Goal: Task Accomplishment & Management: Use online tool/utility

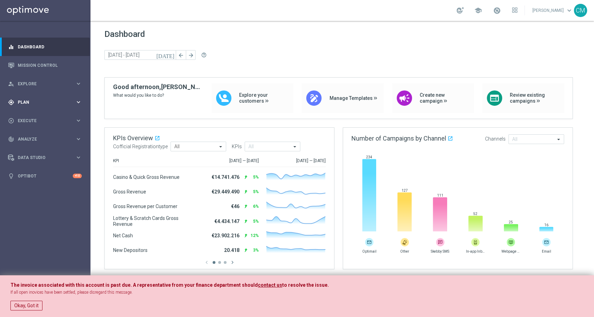
click at [52, 102] on span "Plan" at bounding box center [46, 102] width 57 height 4
click at [44, 115] on link "Target Groups" at bounding box center [45, 117] width 54 height 6
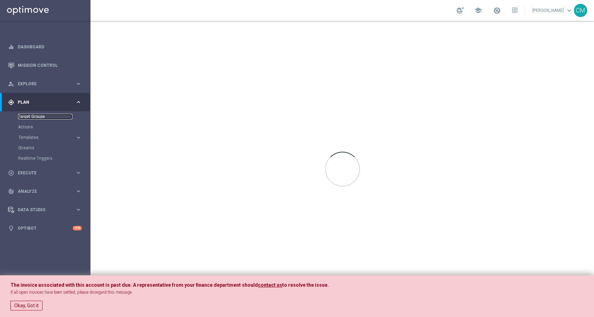
click at [44, 115] on link "Target Groups" at bounding box center [45, 117] width 54 height 6
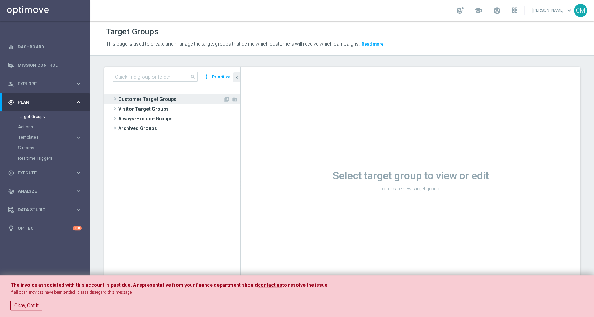
click at [153, 98] on span "Customer Target Groups" at bounding box center [170, 99] width 105 height 10
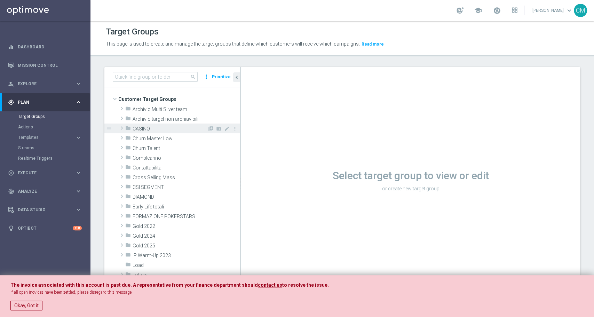
click at [146, 126] on span "CASINO" at bounding box center [170, 129] width 75 height 6
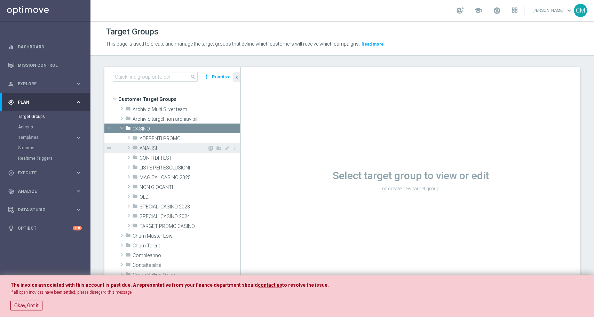
click at [166, 146] on span "ANALISI" at bounding box center [174, 148] width 68 height 6
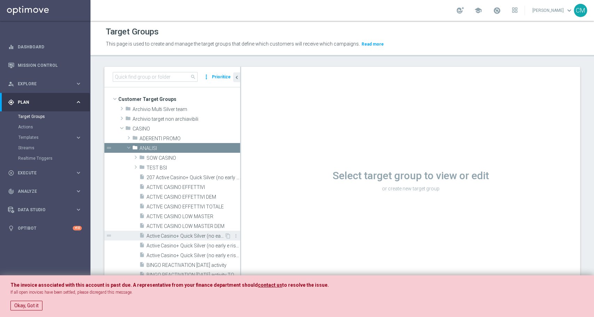
scroll to position [37, 0]
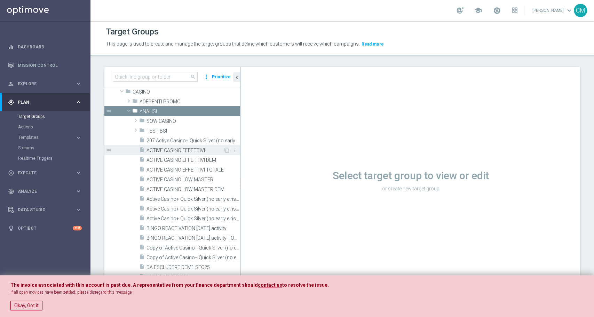
click at [176, 151] on span "ACTIVE CASINO EFFETTIVI" at bounding box center [185, 151] width 77 height 6
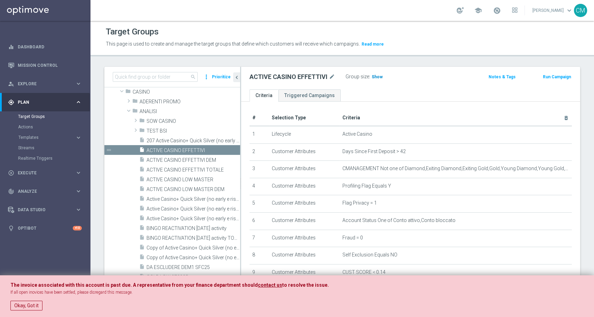
click at [372, 76] on span "Show" at bounding box center [377, 76] width 11 height 5
click at [384, 79] on span "46,287" at bounding box center [379, 77] width 15 height 7
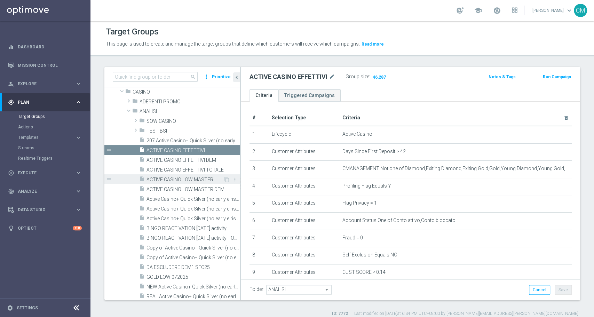
click at [197, 180] on span "ACTIVE CASINO LOW MASTER" at bounding box center [185, 180] width 77 height 6
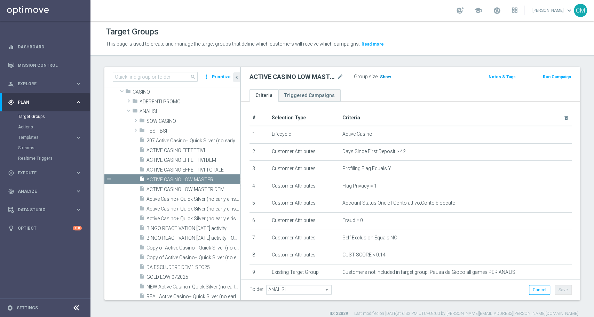
click at [381, 74] on h3 "Show" at bounding box center [385, 77] width 13 height 8
click at [384, 77] on span "15,780" at bounding box center [387, 77] width 15 height 7
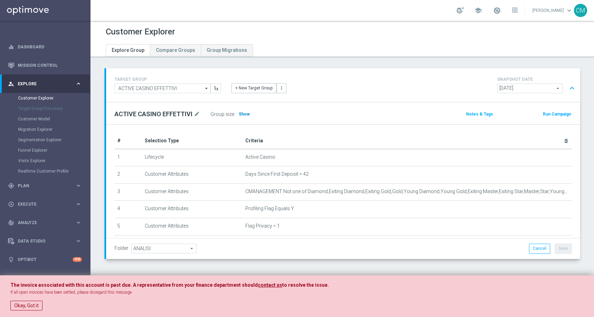
click at [239, 113] on span "Show" at bounding box center [244, 114] width 11 height 5
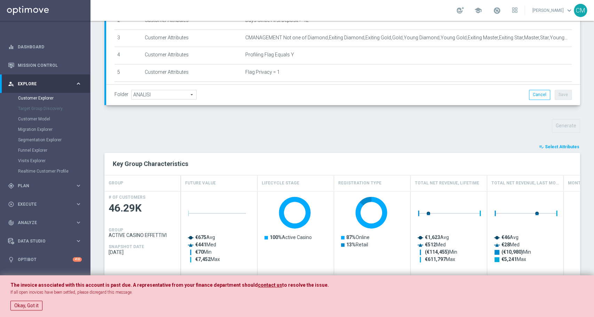
scroll to position [187, 0]
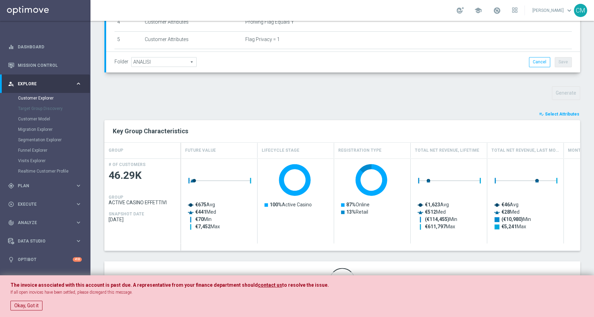
click at [564, 110] on button "playlist_add_check Select Attributes" at bounding box center [559, 114] width 42 height 8
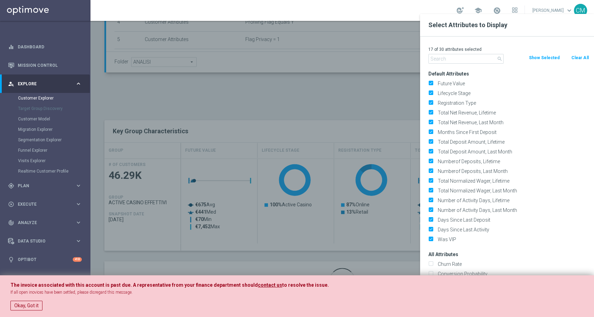
click at [577, 60] on button "Clear All" at bounding box center [580, 58] width 18 height 8
checkbox input "false"
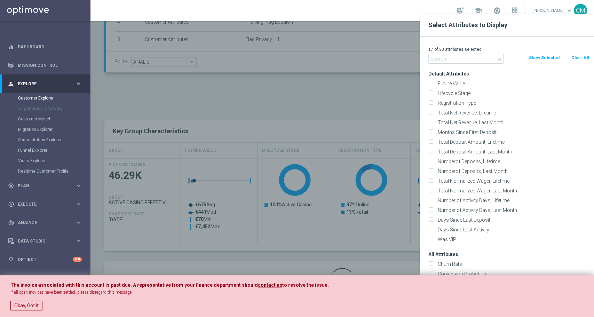
checkbox input "false"
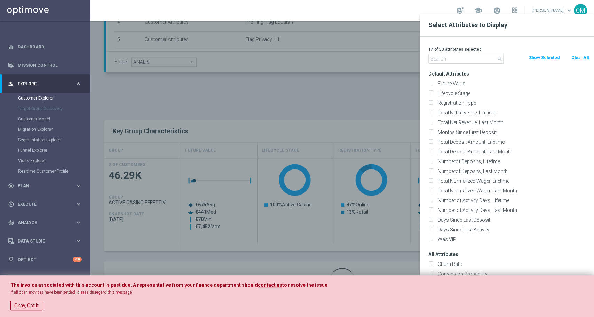
checkbox input "false"
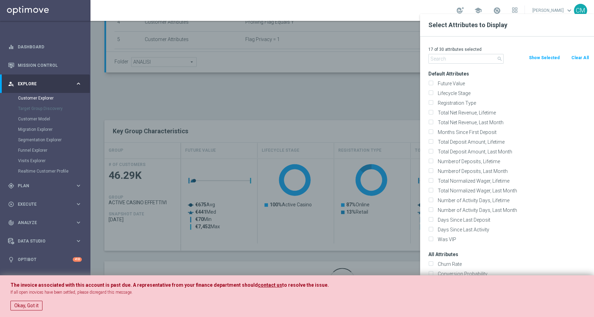
checkbox input "false"
click at [455, 60] on input "text" at bounding box center [465, 59] width 75 height 10
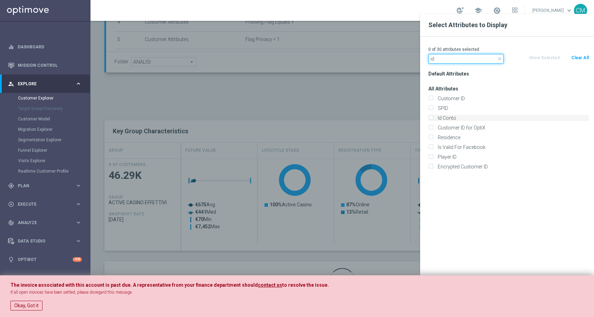
type input "id"
click at [445, 117] on label "Id Conto" at bounding box center [511, 118] width 153 height 6
click at [433, 117] on input "Id Conto" at bounding box center [430, 119] width 5 height 5
checkbox input "true"
click at [379, 88] on div at bounding box center [387, 172] width 594 height 317
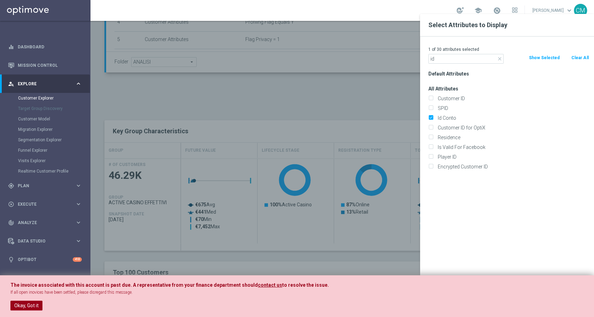
click at [31, 304] on button "Okay, Got it" at bounding box center [26, 306] width 32 height 10
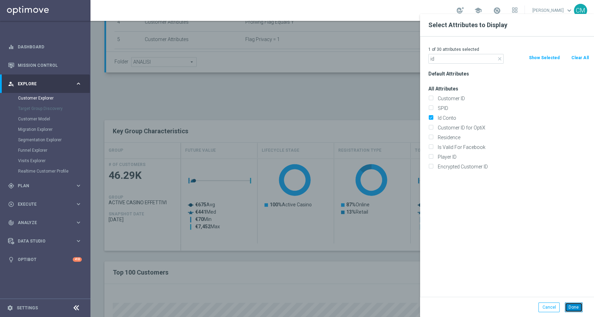
click at [574, 304] on button "Done" at bounding box center [574, 307] width 18 height 10
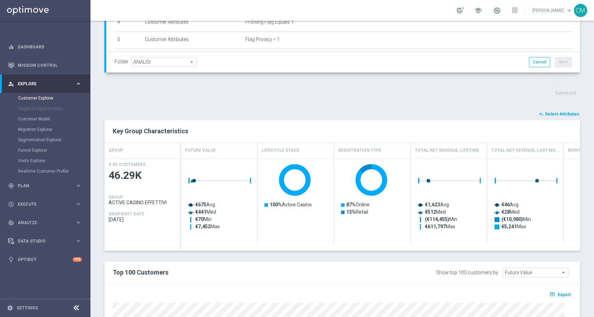
type input "Search"
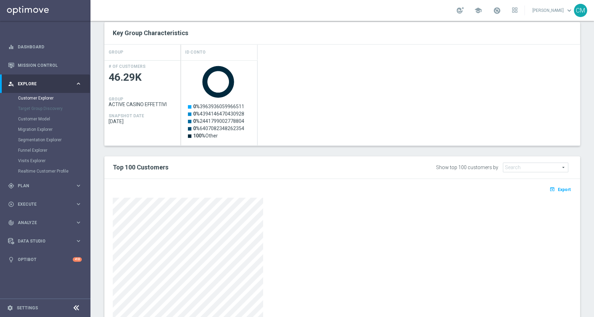
scroll to position [285, 0]
click at [564, 187] on button "open_in_browser Export" at bounding box center [560, 188] width 23 height 9
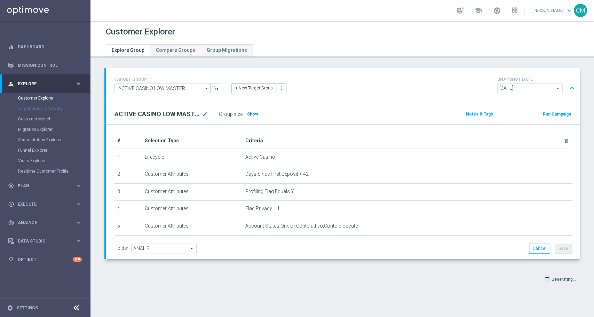
click at [250, 114] on span "Show" at bounding box center [252, 114] width 11 height 5
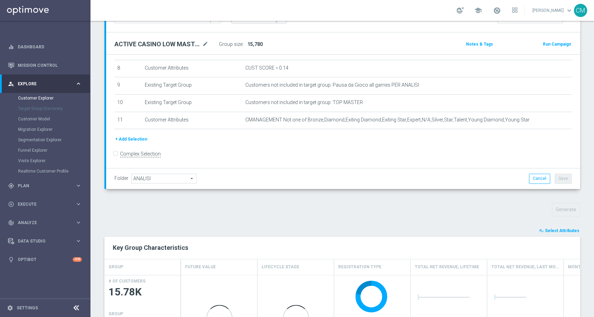
scroll to position [70, 0]
click at [557, 228] on span "Select Attributes" at bounding box center [562, 230] width 34 height 5
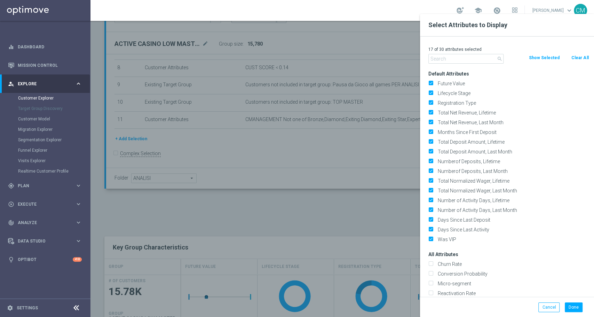
click at [582, 57] on button "Clear All" at bounding box center [580, 58] width 18 height 8
checkbox input "false"
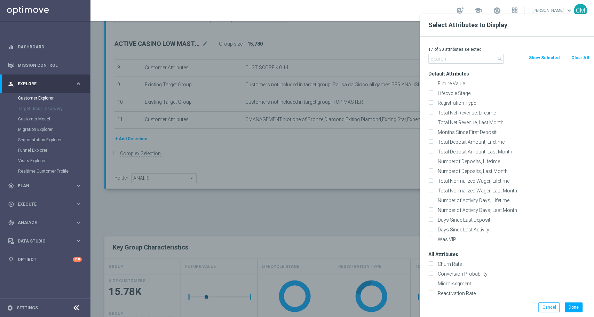
checkbox input "false"
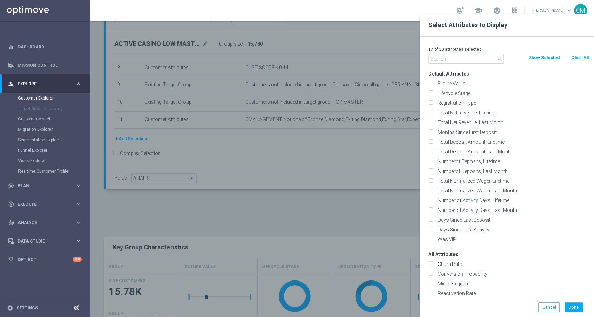
checkbox input "false"
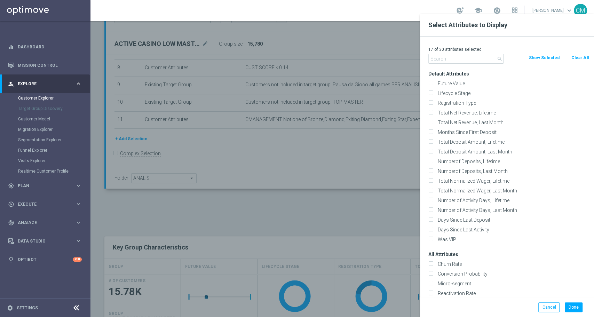
checkbox input "false"
click at [447, 64] on div "0 of 30 attributes selected search Clear All Show Selected Default Attributes F…" at bounding box center [507, 167] width 174 height 260
click at [447, 60] on input "text" at bounding box center [465, 59] width 75 height 10
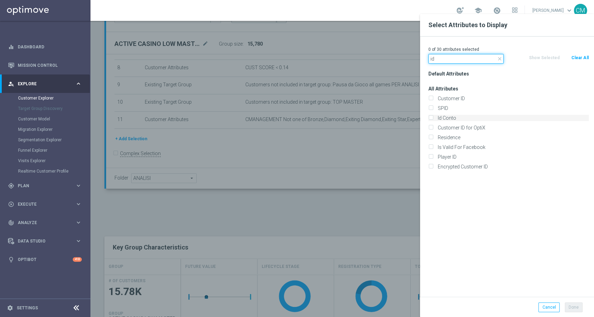
type input "id"
click at [457, 116] on label "Id Conto" at bounding box center [511, 118] width 153 height 6
click at [433, 117] on input "Id Conto" at bounding box center [430, 119] width 5 height 5
checkbox input "true"
click at [510, 226] on div "Default Attributes All Attributes Customer ID SPID" at bounding box center [508, 183] width 171 height 228
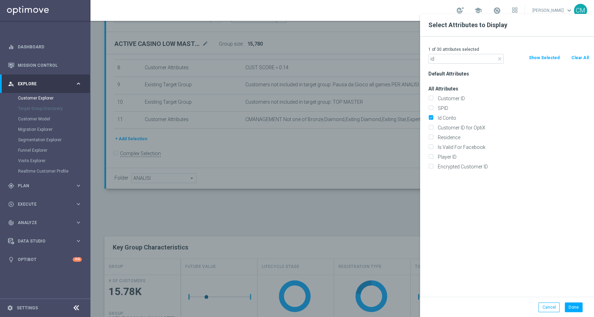
click at [578, 302] on div "Done Cancel" at bounding box center [507, 307] width 174 height 21
click at [577, 305] on button "Done" at bounding box center [574, 307] width 18 height 10
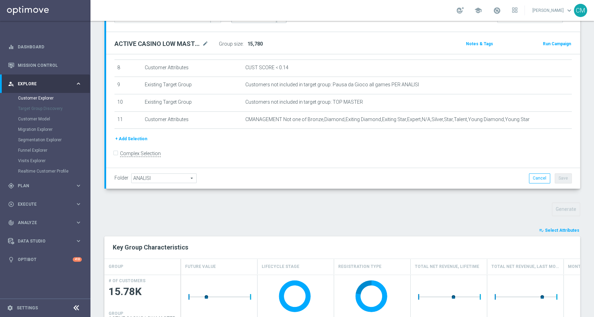
type input "Search"
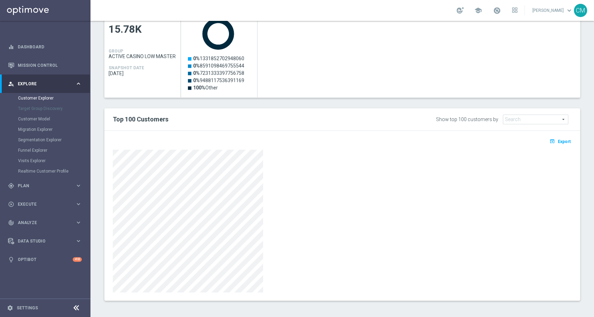
scroll to position [333, 0]
click at [558, 139] on span "Export" at bounding box center [564, 141] width 13 height 5
